Goal: Task Accomplishment & Management: Use online tool/utility

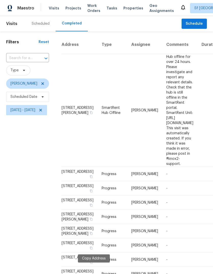
click at [33, 27] on div "Scheduled" at bounding box center [41, 23] width 30 height 15
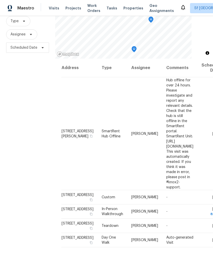
click at [37, 203] on div "Filters Reset ​ Type Assignee Scheduled Date" at bounding box center [27, 130] width 55 height 296
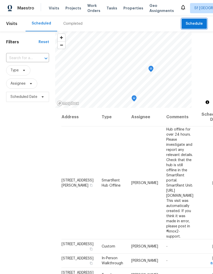
click at [194, 22] on span "Schedule" at bounding box center [193, 24] width 17 height 6
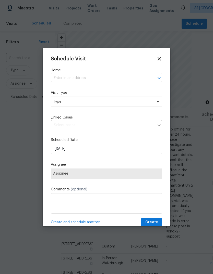
click at [78, 77] on input "text" at bounding box center [99, 78] width 97 height 8
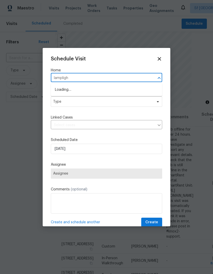
type input "lamplight"
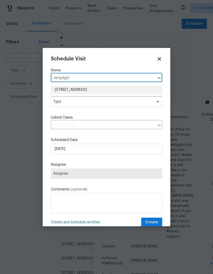
click at [89, 90] on li "[STREET_ADDRESS]" at bounding box center [106, 90] width 111 height 8
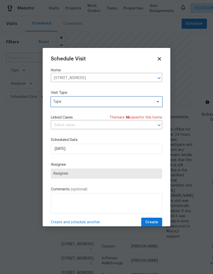
click at [70, 101] on span "Type" at bounding box center [102, 101] width 99 height 5
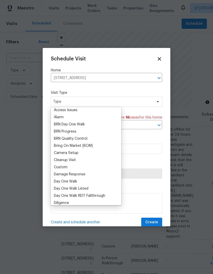
scroll to position [27, 0]
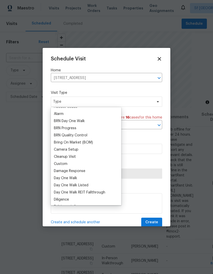
click at [66, 163] on div "Custom" at bounding box center [61, 163] width 14 height 5
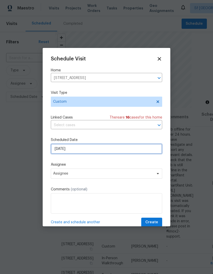
click at [73, 149] on input "[DATE]" at bounding box center [106, 149] width 111 height 10
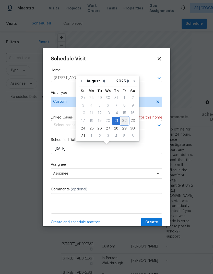
click at [121, 122] on div "22" at bounding box center [124, 120] width 8 height 7
type input "[DATE]"
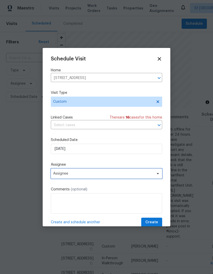
click at [67, 173] on span "Assignee" at bounding box center [103, 174] width 100 height 4
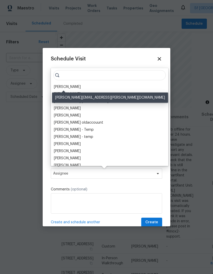
click at [68, 89] on div "[PERSON_NAME]" at bounding box center [67, 86] width 27 height 5
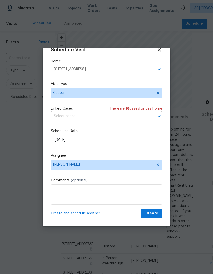
scroll to position [9, 0]
click at [153, 216] on span "Create" at bounding box center [151, 213] width 13 height 6
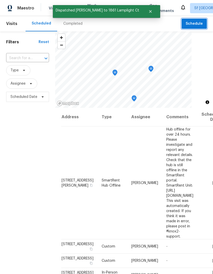
click at [191, 20] on button "Schedule" at bounding box center [193, 24] width 25 height 10
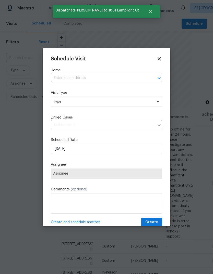
click at [71, 76] on input "text" at bounding box center [99, 78] width 97 height 8
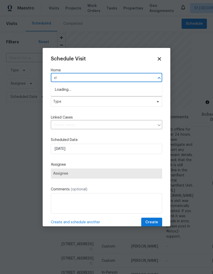
type input "e"
type input "Santa ma"
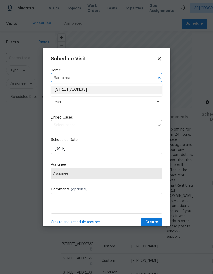
click at [110, 91] on li "[STREET_ADDRESS]" at bounding box center [106, 90] width 111 height 8
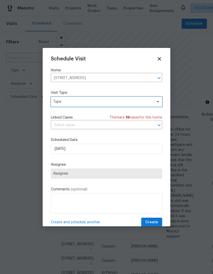
click at [88, 106] on span "Type" at bounding box center [106, 102] width 111 height 10
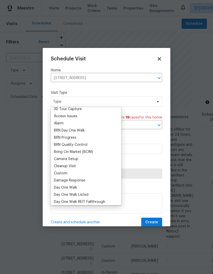
scroll to position [19, 0]
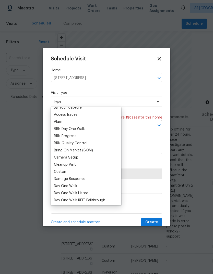
click at [67, 170] on div "Custom" at bounding box center [61, 171] width 14 height 5
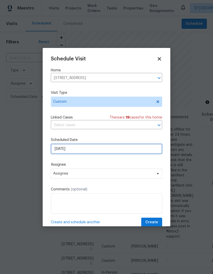
click at [77, 151] on input "[DATE]" at bounding box center [106, 149] width 111 height 10
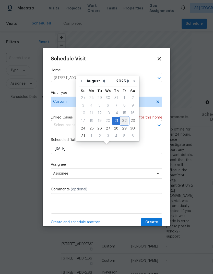
click at [120, 123] on div "22" at bounding box center [124, 120] width 8 height 7
type input "[DATE]"
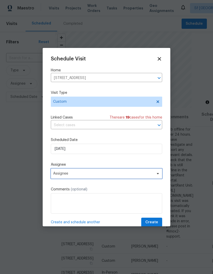
click at [72, 176] on span "Assignee" at bounding box center [103, 174] width 100 height 4
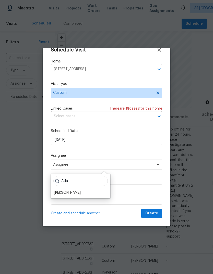
scroll to position [10, 0]
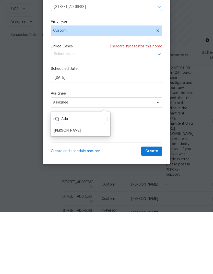
type input "Ada"
click at [69, 190] on div "[PERSON_NAME]" at bounding box center [67, 192] width 27 height 5
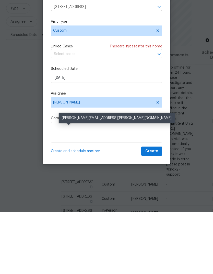
scroll to position [19, 0]
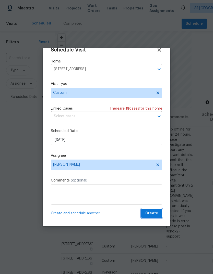
click at [156, 217] on span "Create" at bounding box center [151, 213] width 13 height 6
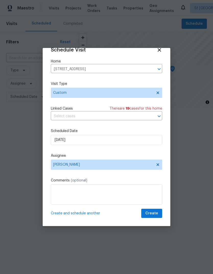
scroll to position [0, 0]
